Goal: Task Accomplishment & Management: Use online tool/utility

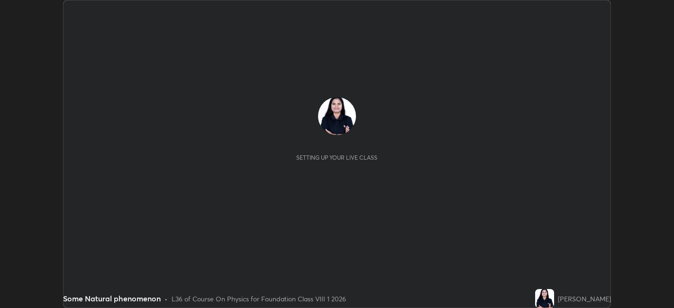
scroll to position [308, 674]
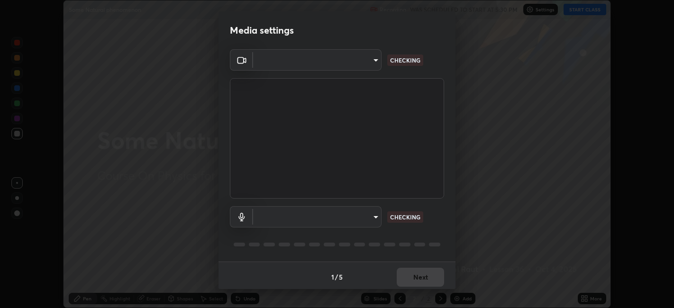
type input "e8d69c7dc0c2a56c5aabaa85415bde81fe71d5f71f3198f3fc497bb9ff74f4e0"
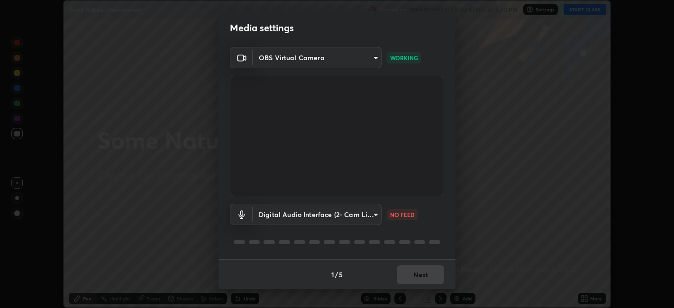
click at [370, 212] on body "Erase all Some Natural phenomenon Recording WAS SCHEDULED TO START AT 5:30 PM S…" at bounding box center [337, 154] width 674 height 308
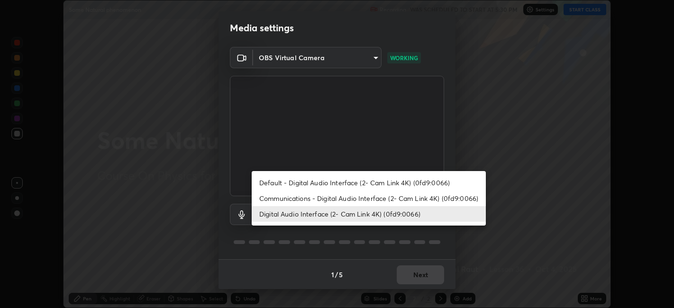
click at [363, 195] on li "Communications - Digital Audio Interface (2- Cam Link 4K) (0fd9:0066)" at bounding box center [369, 199] width 234 height 16
type input "communications"
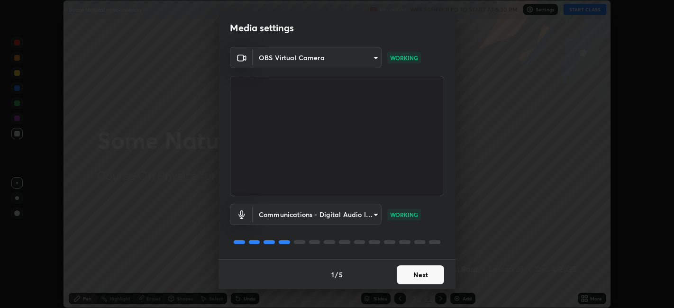
click at [403, 271] on button "Next" at bounding box center [420, 274] width 47 height 19
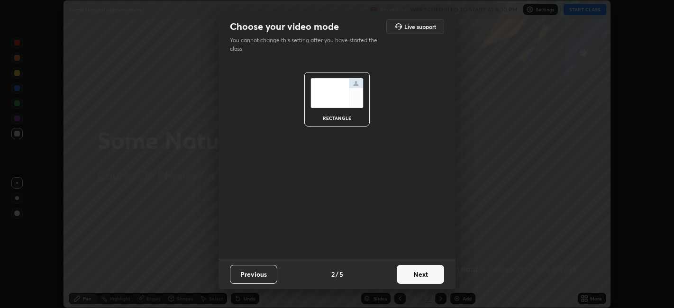
click at [410, 274] on button "Next" at bounding box center [420, 274] width 47 height 19
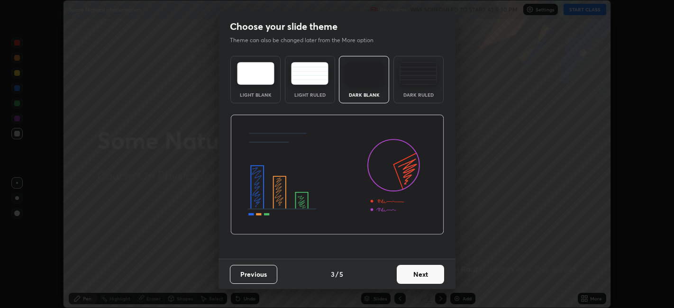
click at [416, 276] on button "Next" at bounding box center [420, 274] width 47 height 19
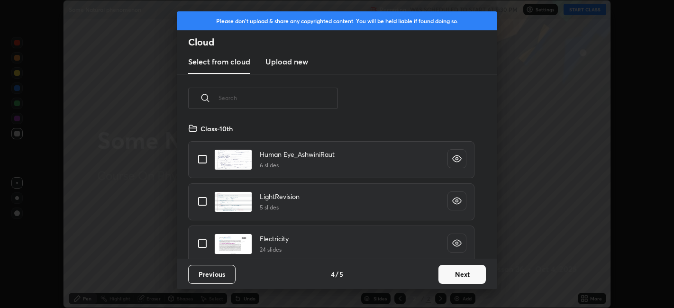
scroll to position [136, 304]
click at [448, 273] on button "Next" at bounding box center [461, 274] width 47 height 19
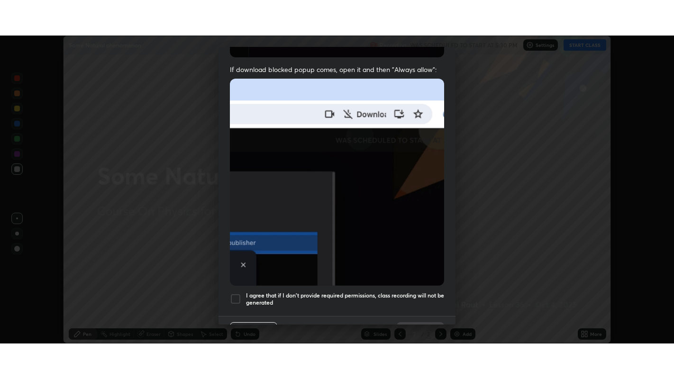
scroll to position [196, 0]
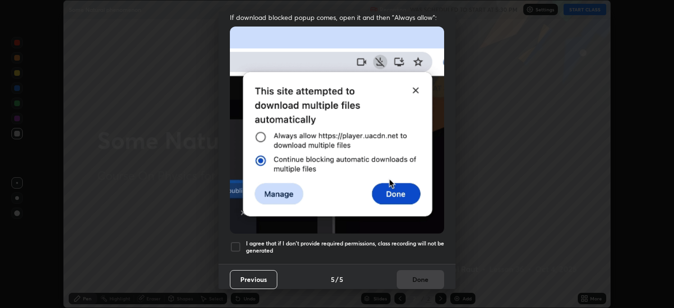
click at [234, 244] on div at bounding box center [235, 246] width 11 height 11
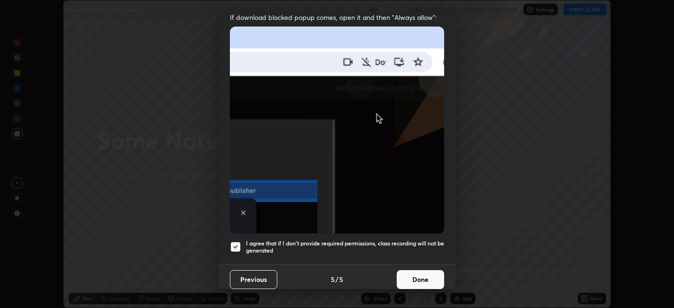
click at [408, 274] on button "Done" at bounding box center [420, 279] width 47 height 19
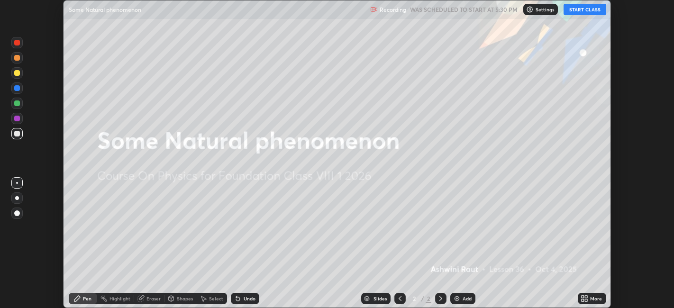
click at [583, 297] on icon at bounding box center [583, 297] width 2 height 2
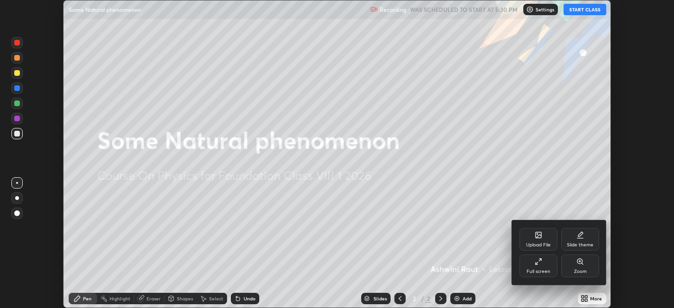
click at [579, 237] on icon at bounding box center [580, 235] width 8 height 8
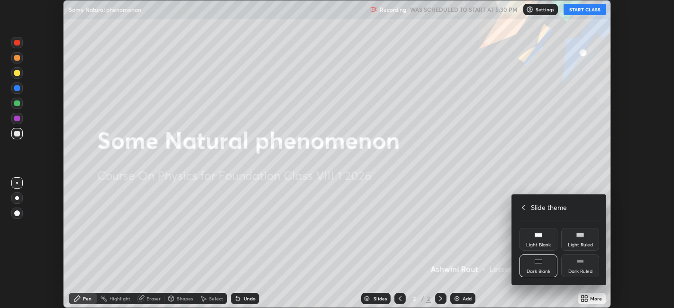
click at [581, 264] on icon at bounding box center [580, 262] width 8 height 8
click at [570, 295] on div at bounding box center [337, 154] width 674 height 308
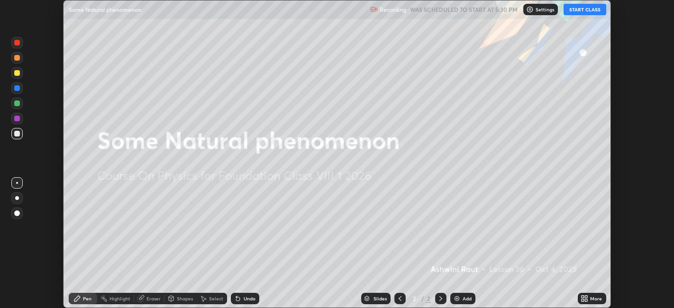
click at [455, 302] on div "Add" at bounding box center [462, 298] width 25 height 11
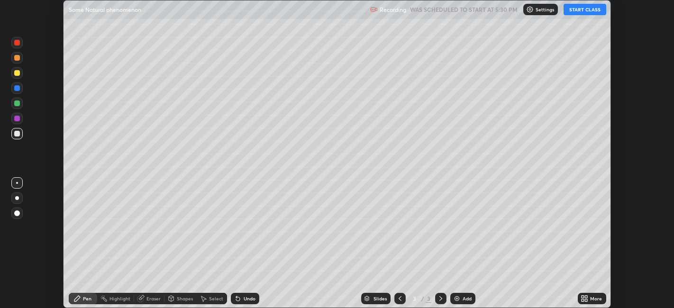
click at [577, 9] on button "START CLASS" at bounding box center [585, 9] width 43 height 11
click at [583, 297] on icon at bounding box center [583, 297] width 2 height 2
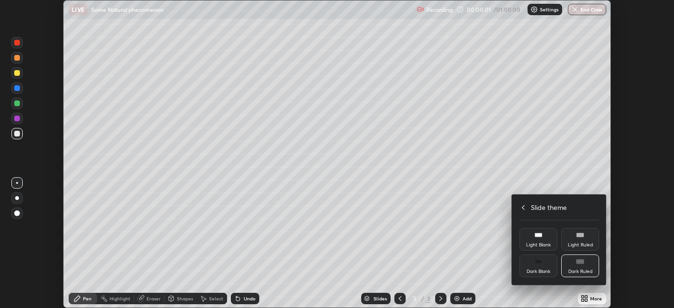
click at [523, 209] on icon at bounding box center [523, 207] width 3 height 5
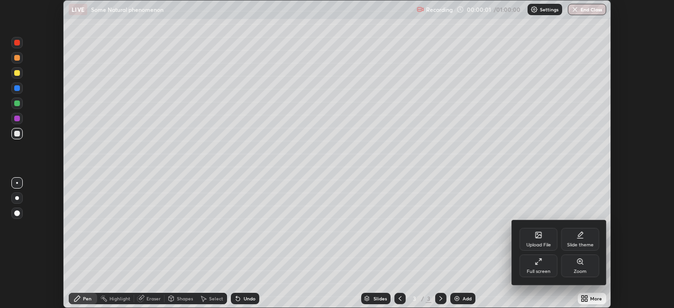
click at [533, 264] on div "Full screen" at bounding box center [538, 266] width 38 height 23
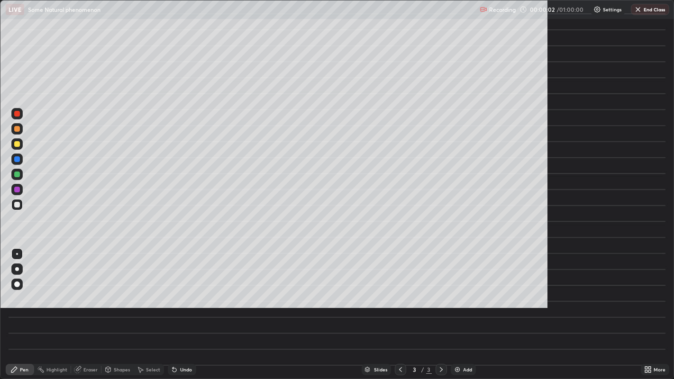
scroll to position [379, 674]
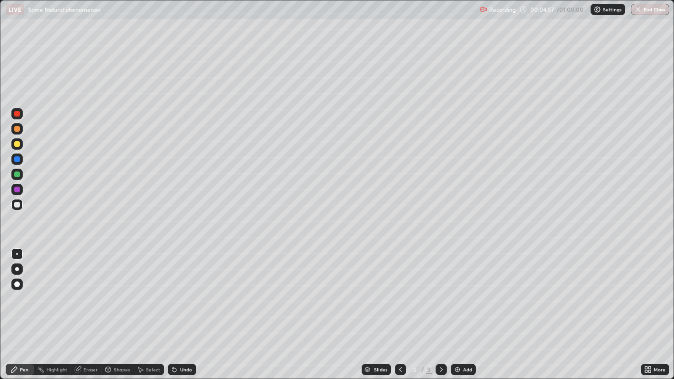
click at [646, 308] on icon at bounding box center [646, 371] width 2 height 2
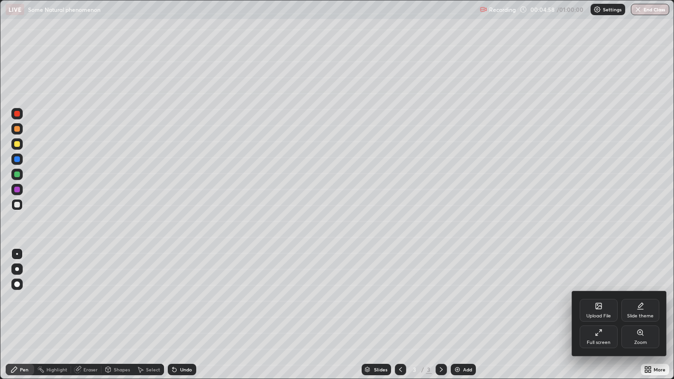
click at [598, 308] on div "Upload File" at bounding box center [599, 310] width 38 height 23
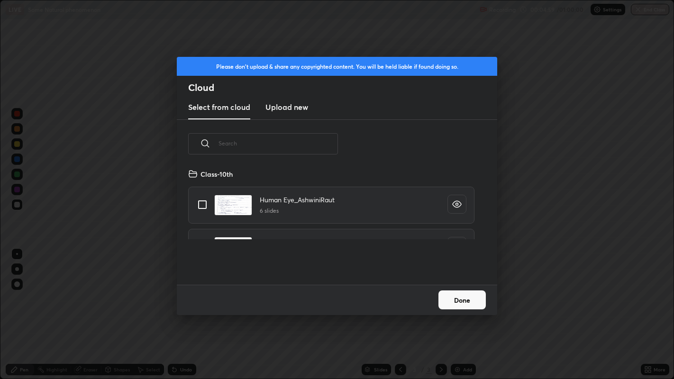
scroll to position [117, 304]
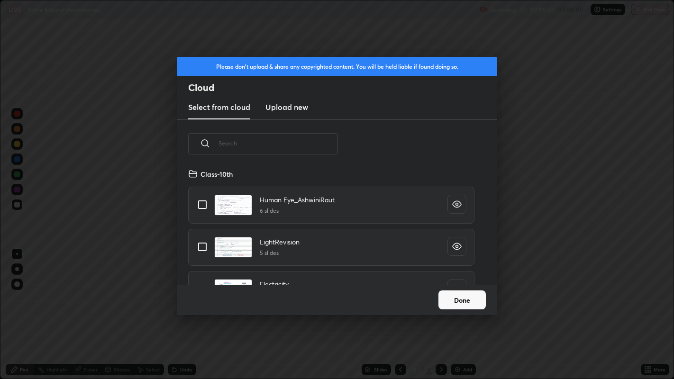
click at [232, 146] on input "text" at bounding box center [278, 143] width 119 height 40
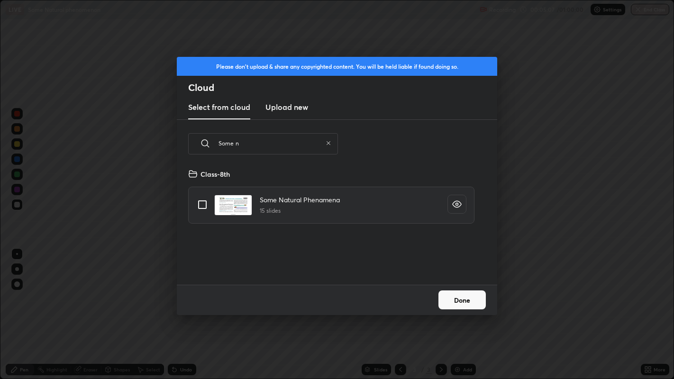
type input "Some n"
click at [205, 203] on input "grid" at bounding box center [202, 205] width 20 height 20
checkbox input "true"
click at [454, 301] on button "Done" at bounding box center [461, 300] width 47 height 19
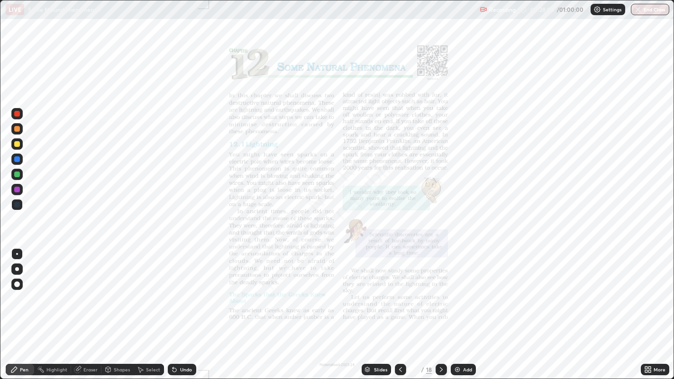
click at [454, 308] on img at bounding box center [458, 370] width 8 height 8
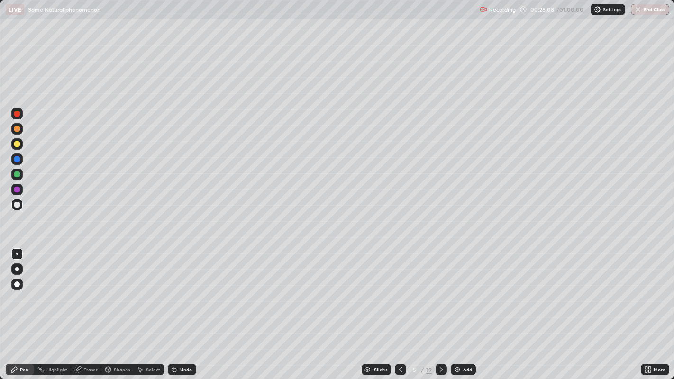
click at [20, 175] on div at bounding box center [16, 174] width 11 height 11
click at [147, 308] on div "Select" at bounding box center [153, 369] width 14 height 5
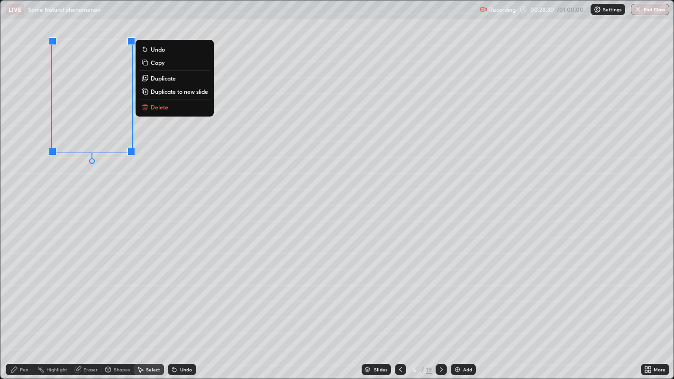
click at [73, 220] on div "0 ° Undo Copy Duplicate Duplicate to new slide Delete" at bounding box center [337, 189] width 674 height 379
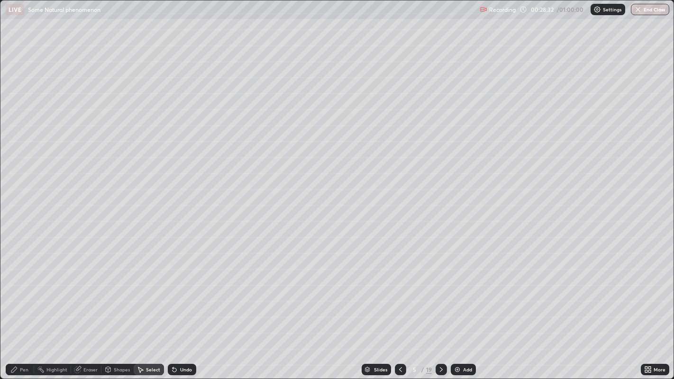
click at [27, 308] on div "Pen" at bounding box center [24, 369] width 9 height 5
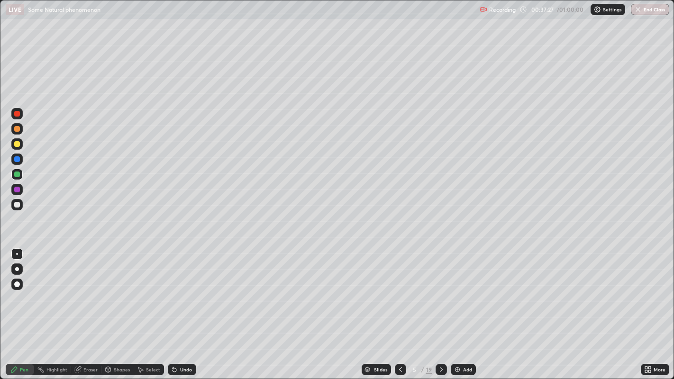
click at [400, 308] on icon at bounding box center [400, 369] width 3 height 5
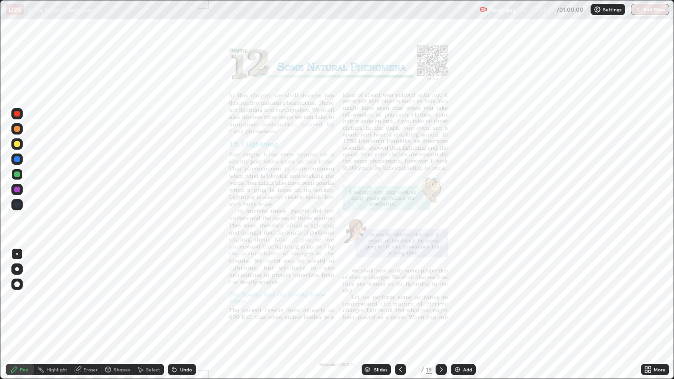
click at [440, 308] on icon at bounding box center [441, 370] width 8 height 8
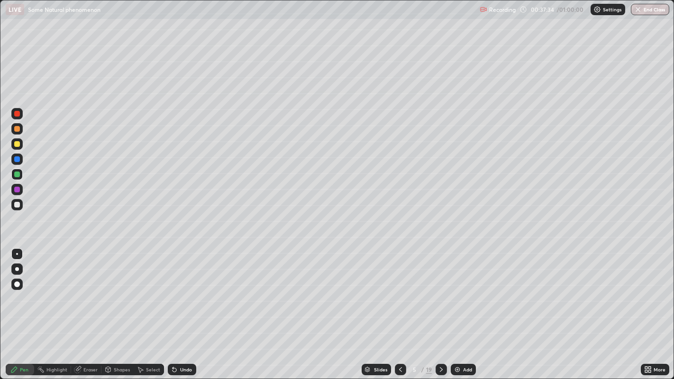
click at [440, 308] on icon at bounding box center [441, 369] width 3 height 5
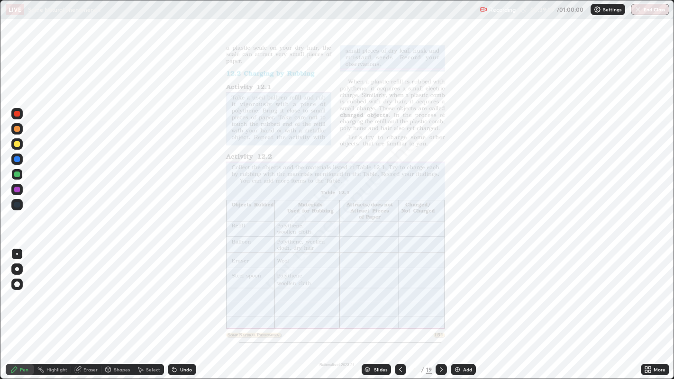
click at [438, 308] on icon at bounding box center [441, 370] width 8 height 8
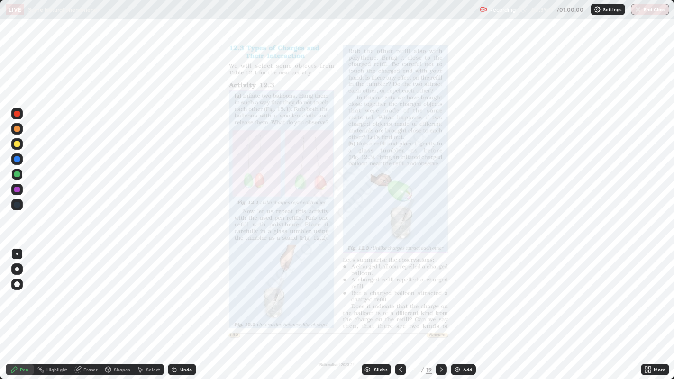
click at [440, 308] on icon at bounding box center [441, 370] width 8 height 8
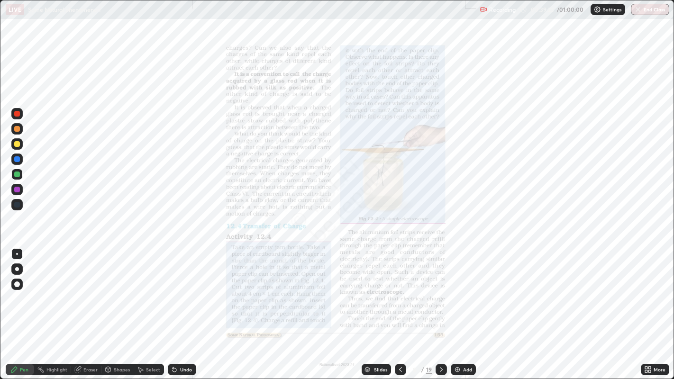
click at [440, 308] on icon at bounding box center [441, 370] width 8 height 8
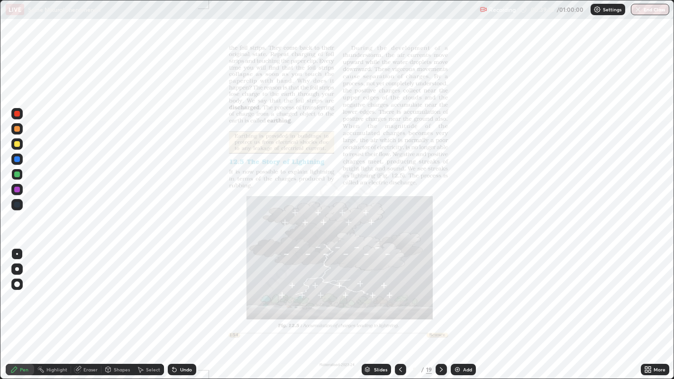
click at [440, 308] on icon at bounding box center [441, 370] width 8 height 8
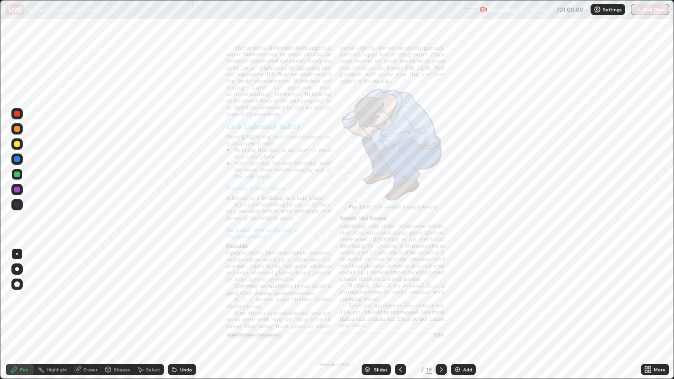
click at [439, 308] on icon at bounding box center [441, 370] width 8 height 8
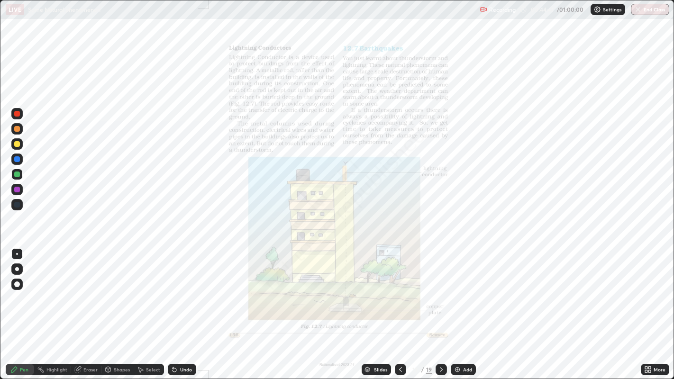
click at [440, 308] on icon at bounding box center [441, 370] width 8 height 8
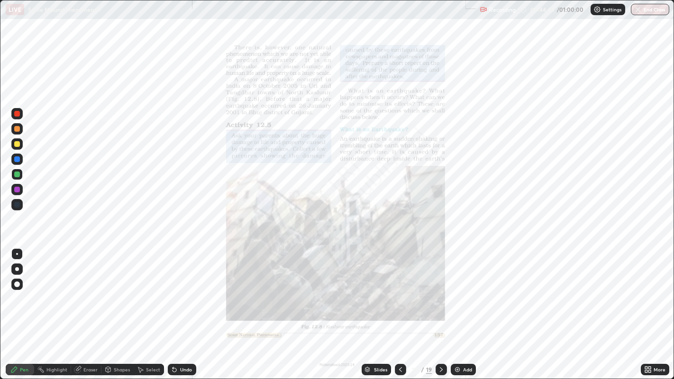
click at [440, 308] on icon at bounding box center [441, 370] width 8 height 8
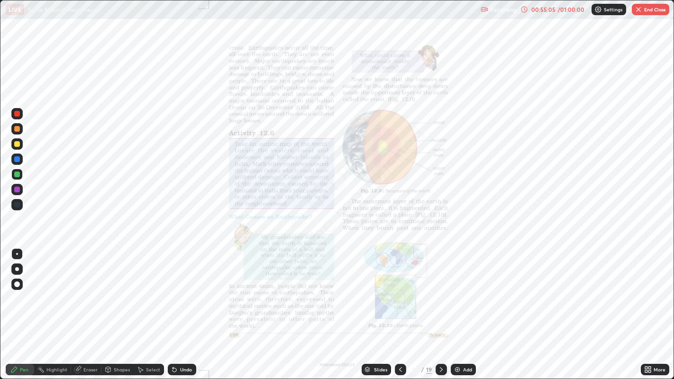
click at [653, 10] on button "End Class" at bounding box center [650, 9] width 37 height 11
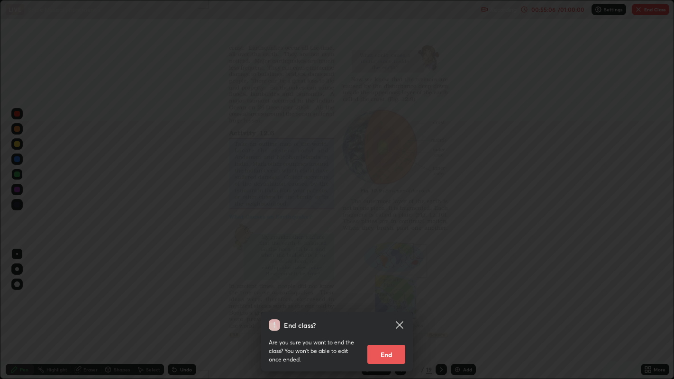
click at [397, 308] on button "End" at bounding box center [386, 354] width 38 height 19
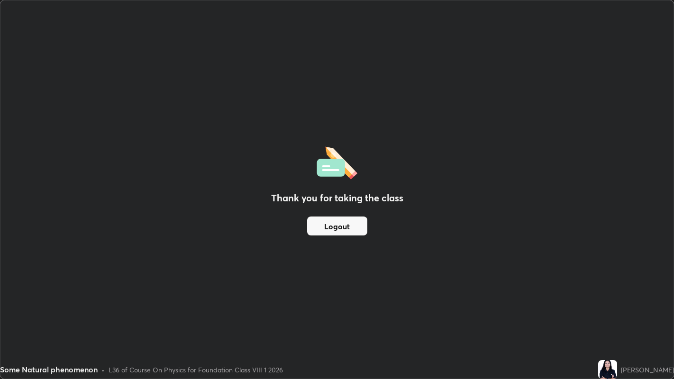
click at [346, 230] on button "Logout" at bounding box center [337, 226] width 60 height 19
click at [339, 231] on button "Logout" at bounding box center [337, 226] width 60 height 19
click at [332, 235] on button "Logout" at bounding box center [337, 226] width 60 height 19
